Goal: Information Seeking & Learning: Find specific fact

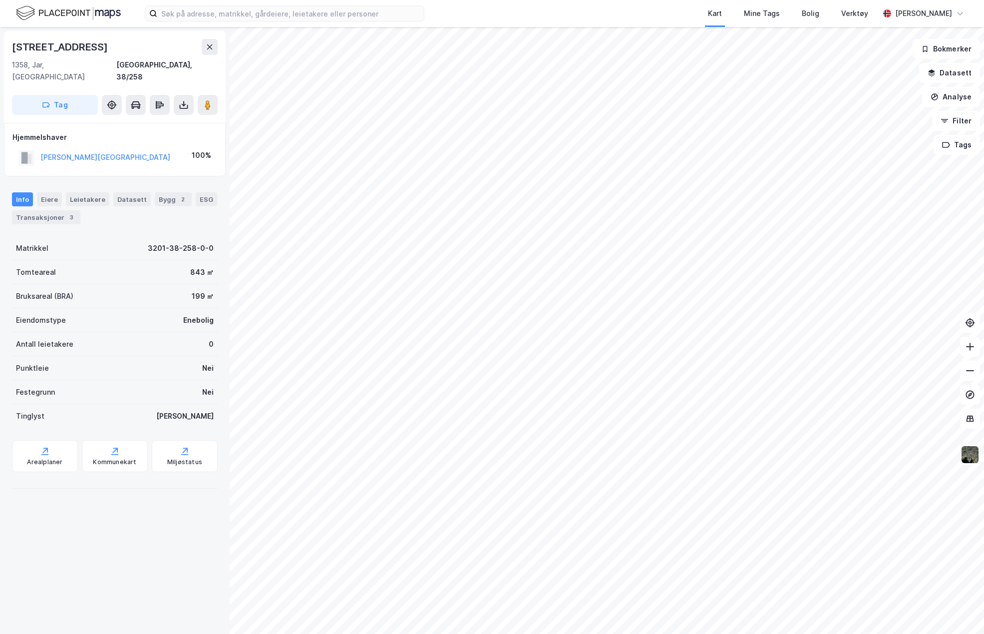
click at [407, 0] on html "Kart Mine Tags Bolig Verktøy [PERSON_NAME] Kringsjåveien 10 1358, [GEOGRAPHIC_D…" at bounding box center [492, 317] width 984 height 634
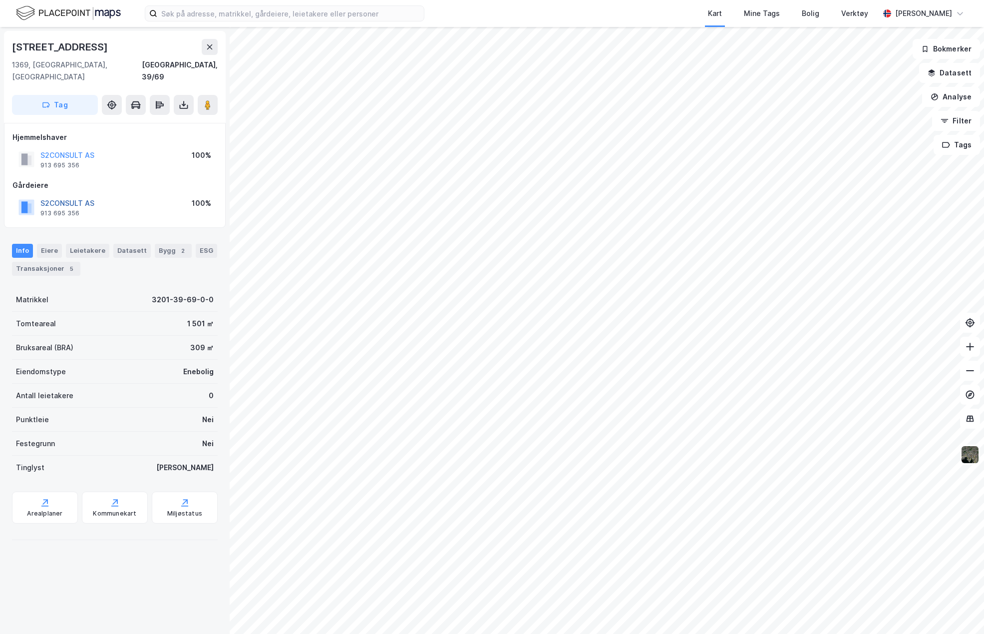
click at [0, 0] on button "S2CONSULT AS" at bounding box center [0, 0] width 0 height 0
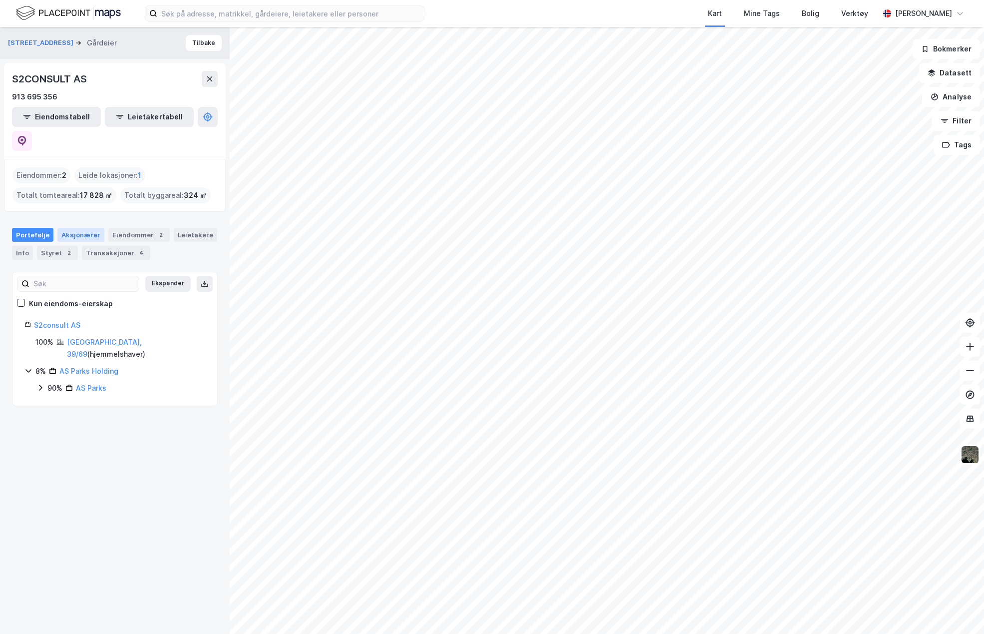
click at [75, 228] on div "Aksjonærer" at bounding box center [80, 235] width 47 height 14
